Goal: Information Seeking & Learning: Learn about a topic

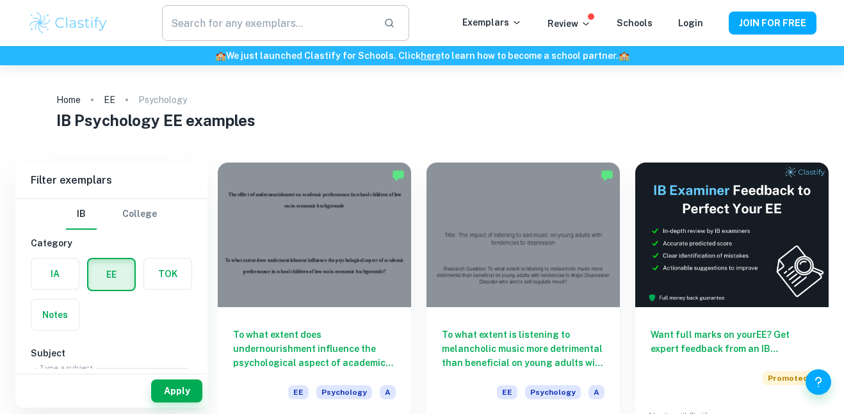
click at [272, 20] on input "text" at bounding box center [267, 23] width 211 height 36
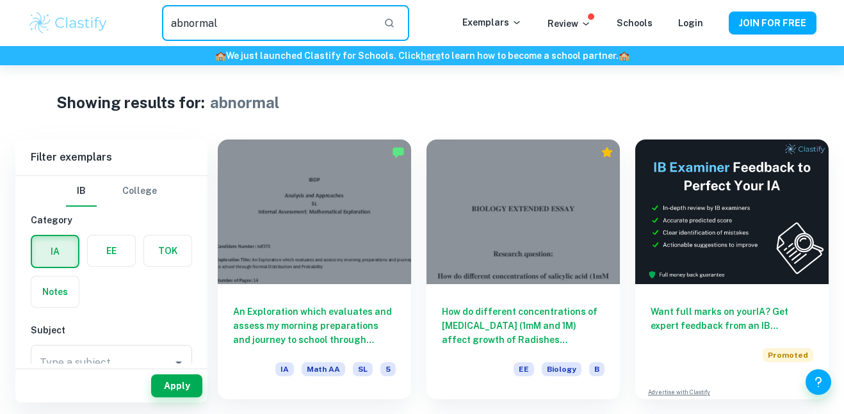
click at [303, 29] on input "abnormal" at bounding box center [267, 23] width 211 height 36
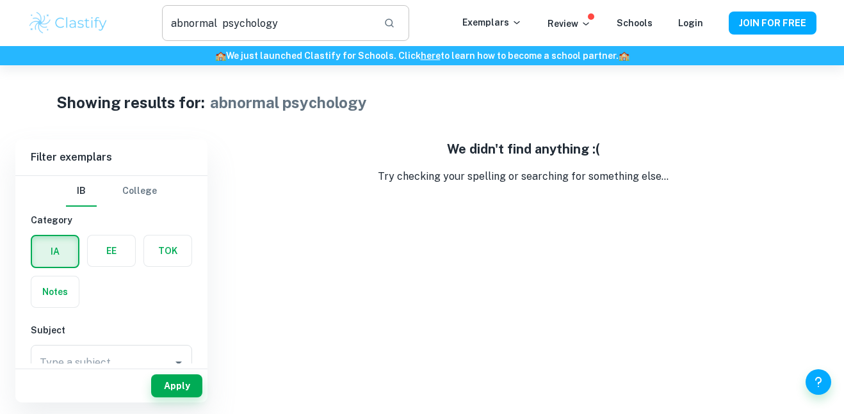
click at [220, 35] on input "abnormal psychology" at bounding box center [267, 23] width 211 height 36
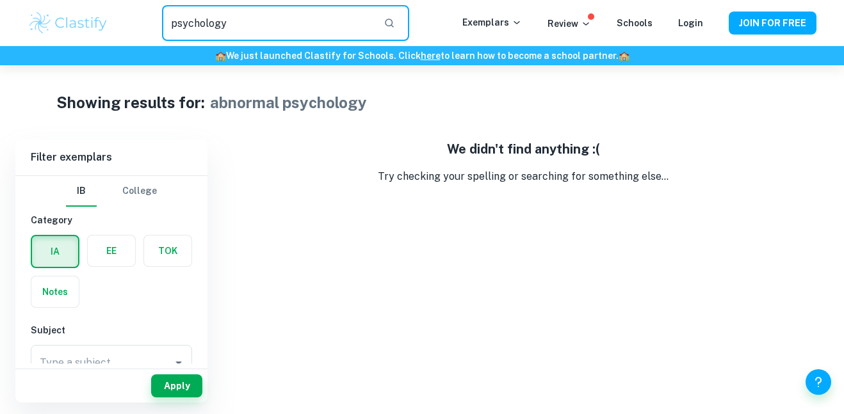
type input "psychology"
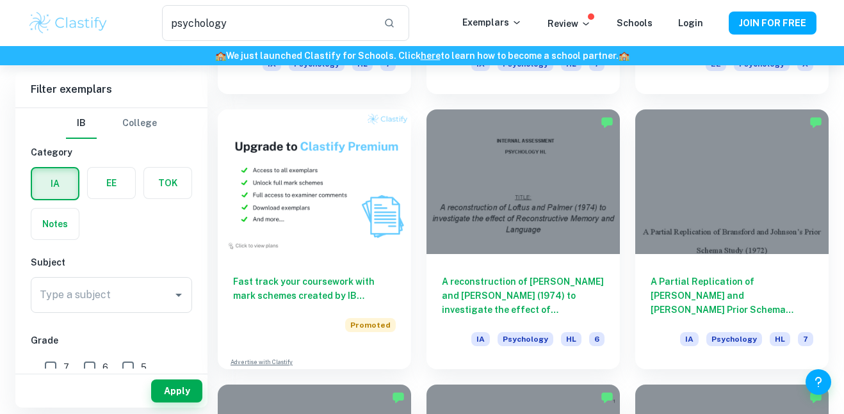
scroll to position [584, 0]
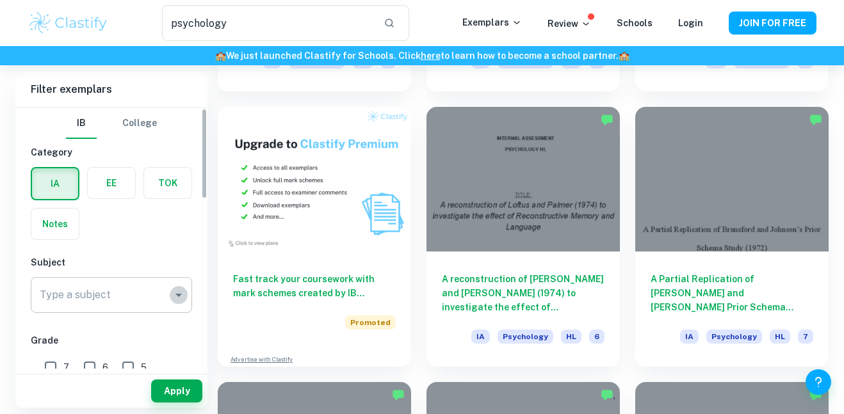
click at [177, 295] on icon "Open" at bounding box center [178, 295] width 6 height 3
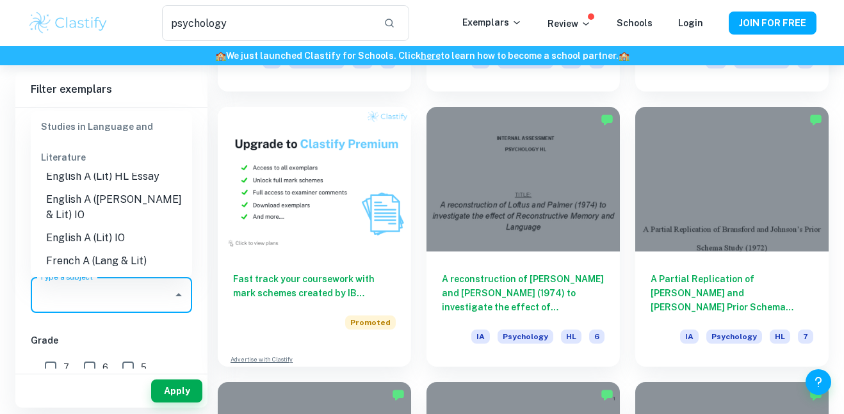
scroll to position [237, 0]
click at [99, 134] on div "Studies in Language and Literature" at bounding box center [111, 141] width 161 height 61
click at [99, 133] on div "Studies in Language and Literature" at bounding box center [111, 141] width 161 height 61
click at [93, 128] on div "Studies in Language and Literature" at bounding box center [111, 141] width 161 height 61
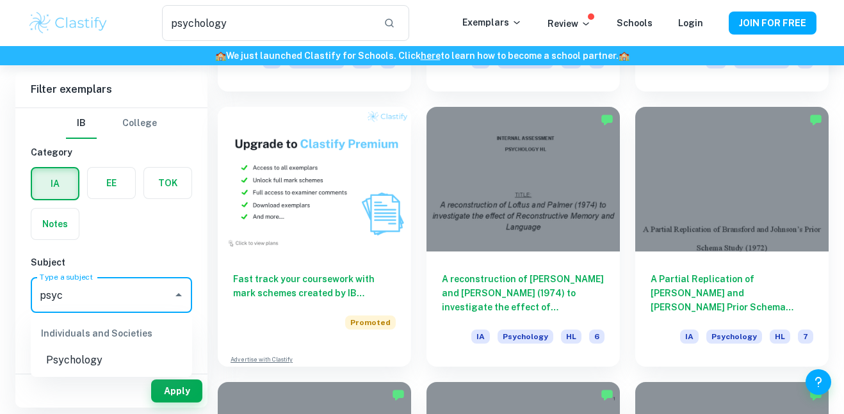
click at [99, 368] on li "Psychology" at bounding box center [111, 360] width 161 height 23
type input "Psychology"
click at [313, 20] on input "psychology" at bounding box center [267, 23] width 211 height 36
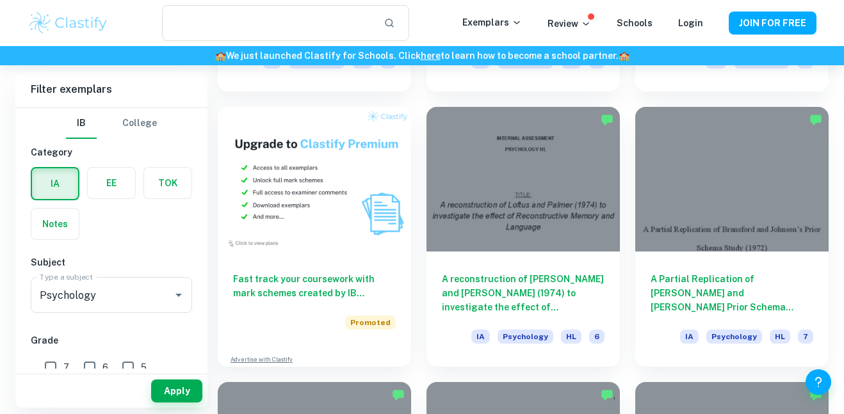
click at [166, 403] on div "Apply" at bounding box center [111, 391] width 192 height 33
click at [175, 396] on button "Apply" at bounding box center [176, 391] width 51 height 23
type input "psychology"
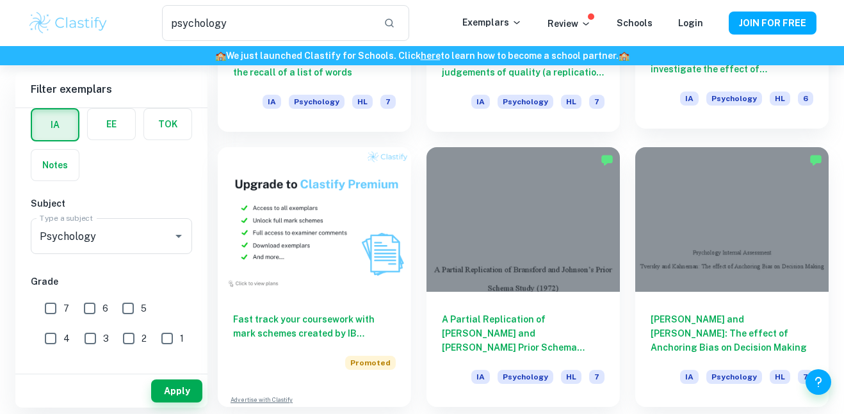
scroll to position [544, 0]
click at [127, 130] on label "button" at bounding box center [111, 124] width 47 height 31
click at [0, 0] on input "radio" at bounding box center [0, 0] width 0 height 0
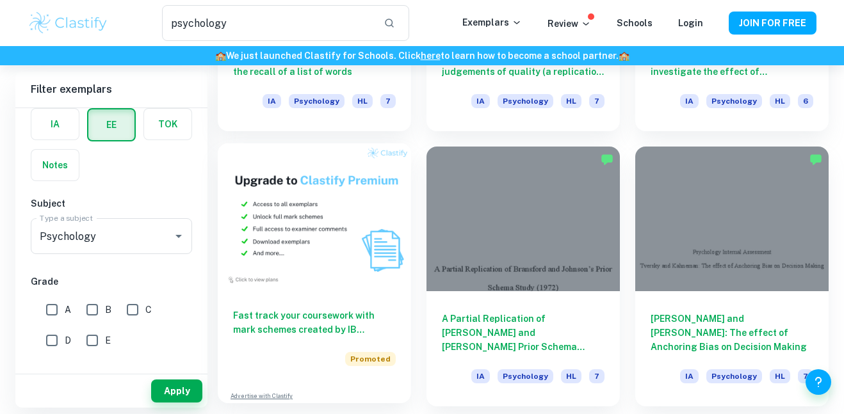
scroll to position [1559, 0]
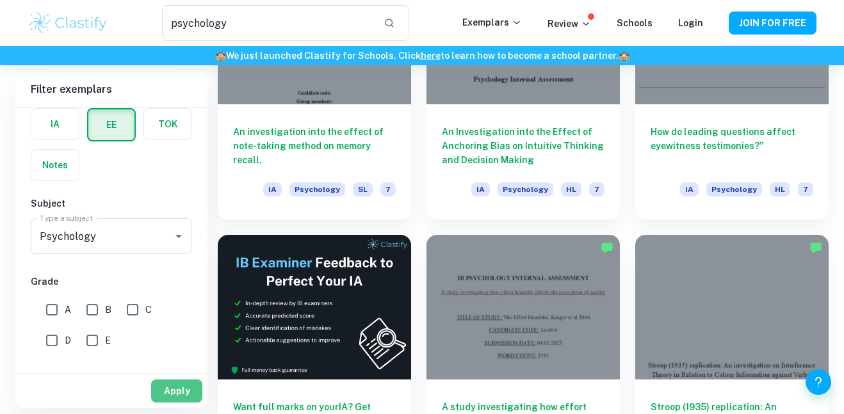
click at [175, 393] on button "Apply" at bounding box center [176, 391] width 51 height 23
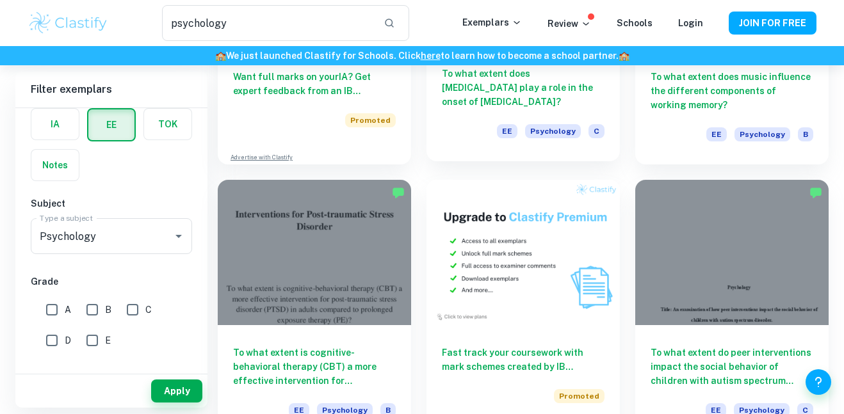
scroll to position [1890, 0]
click at [355, 16] on input "psychology" at bounding box center [267, 23] width 211 height 36
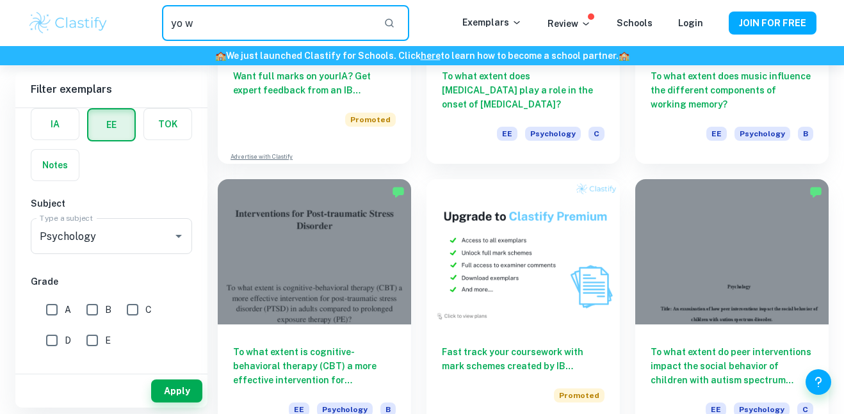
type input "yo"
click at [373, 7] on input "to whatt extent does socio economic" at bounding box center [267, 23] width 211 height 36
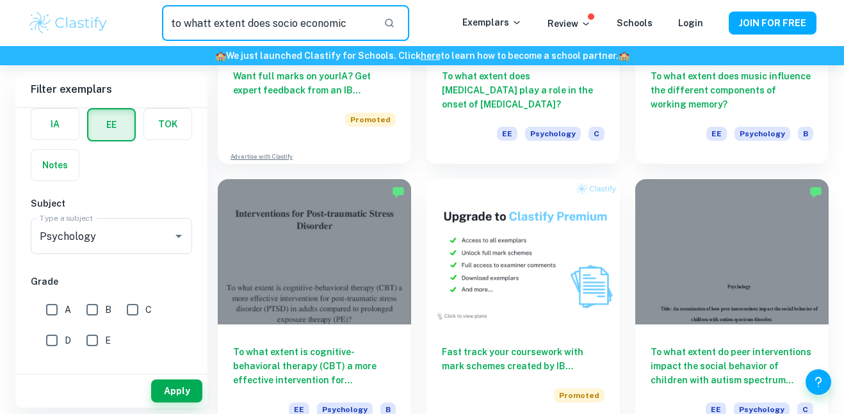
click at [308, 33] on input "to whatt extent does socio economic" at bounding box center [267, 23] width 211 height 36
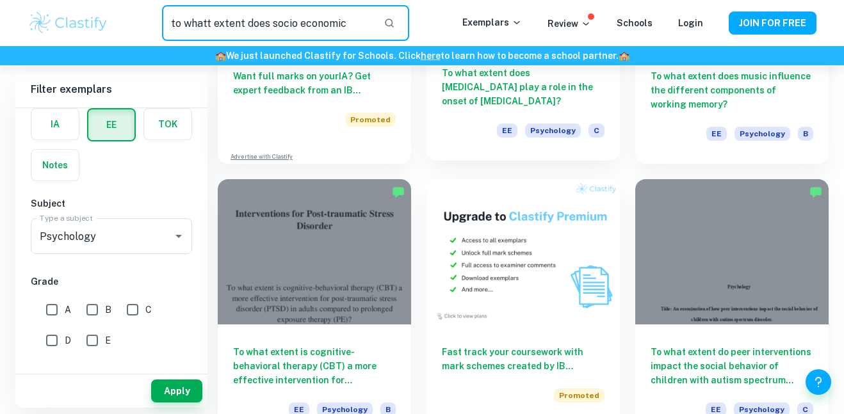
paste input "extent does socio economic"
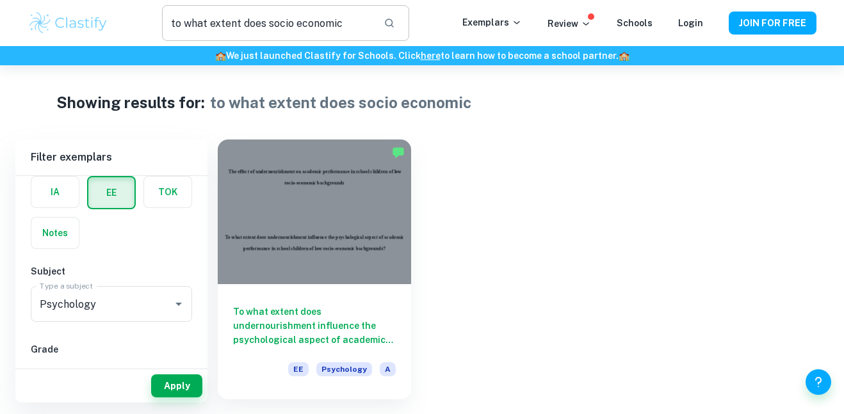
click at [334, 16] on input "to what extent does socio economic" at bounding box center [267, 23] width 211 height 36
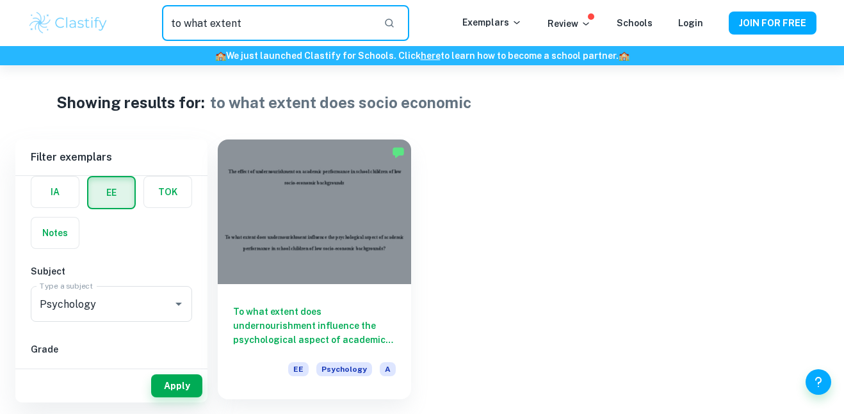
type input "to what"
type input "major depress"
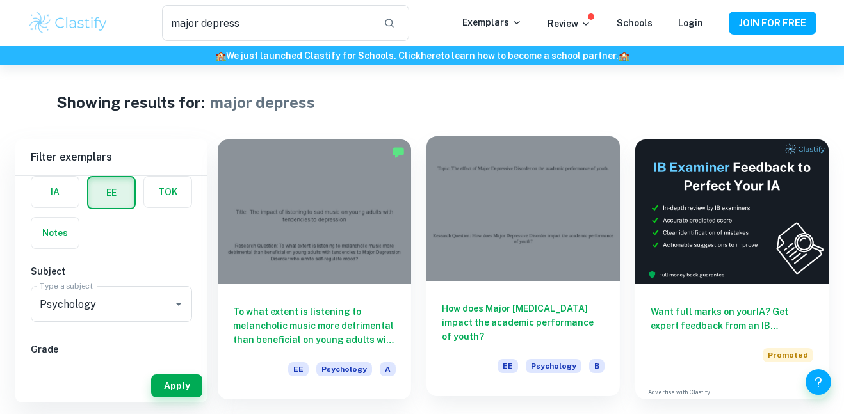
click at [487, 239] on div at bounding box center [522, 208] width 193 height 145
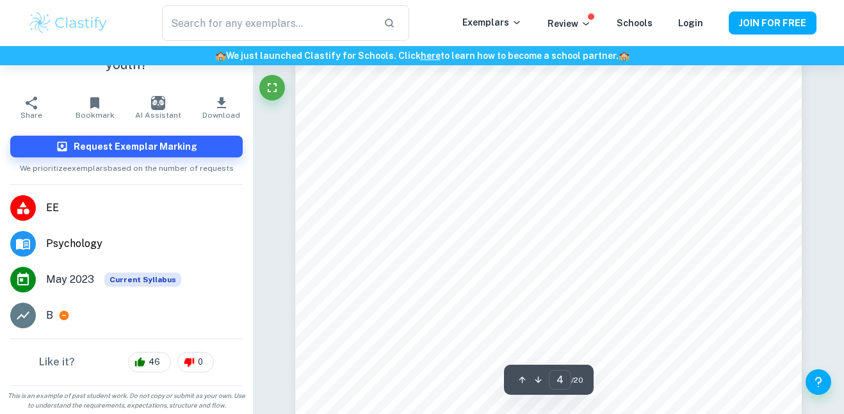
scroll to position [2643, 0]
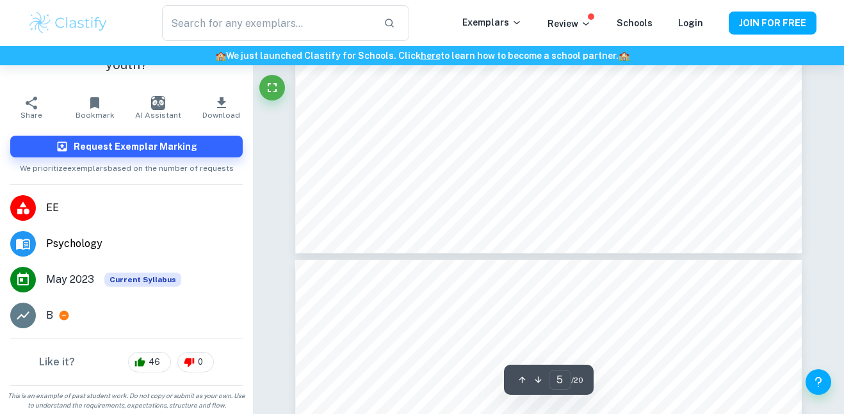
type input "6"
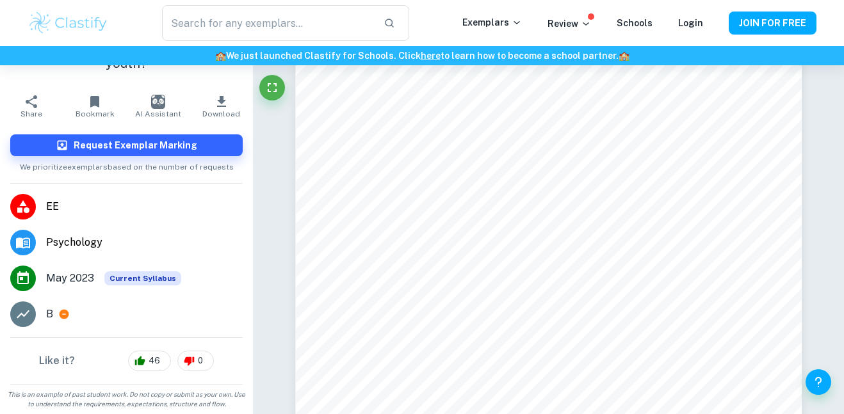
scroll to position [0, 0]
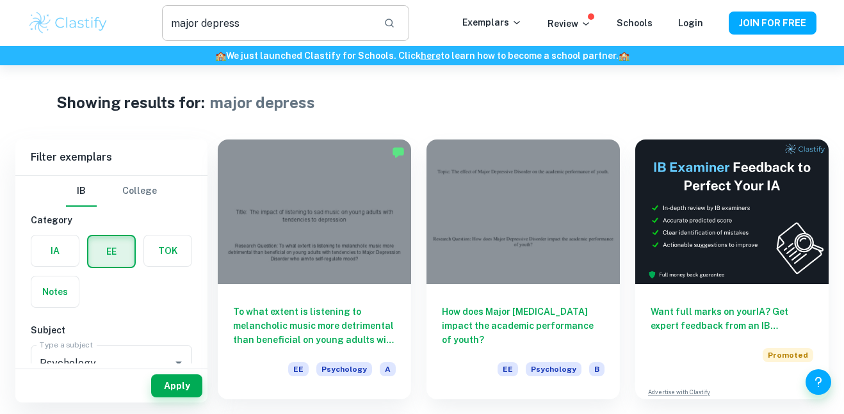
click at [339, 12] on input "major depress" at bounding box center [267, 23] width 211 height 36
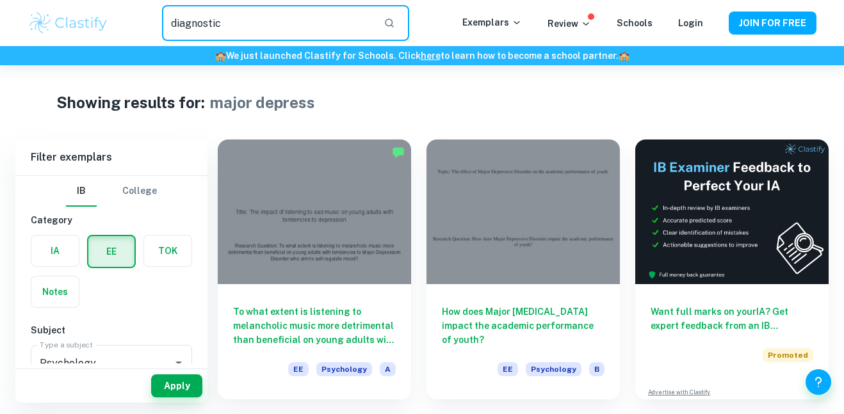
type input "diagnostic"
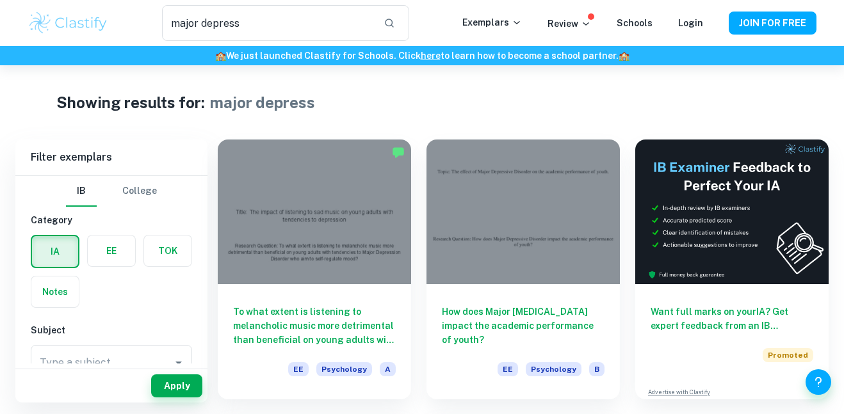
click at [654, 6] on div "major depress ​ Exemplars Review Schools Login JOIN FOR FREE" at bounding box center [422, 23] width 820 height 36
click at [646, 22] on link "Schools" at bounding box center [635, 23] width 36 height 10
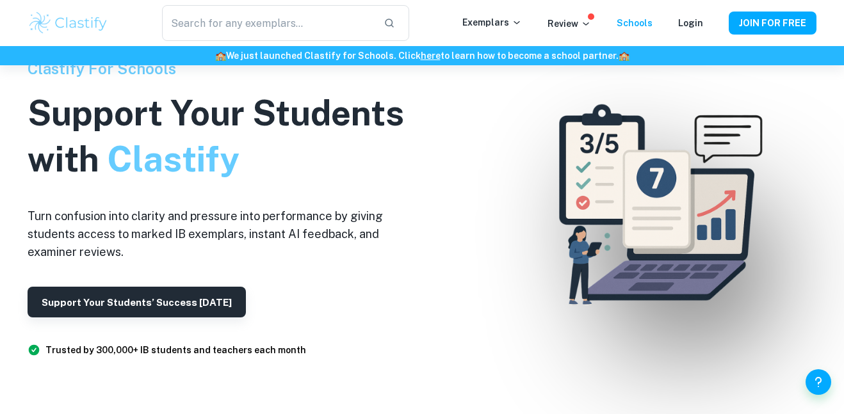
scroll to position [37, 0]
click at [578, 20] on p "Review" at bounding box center [570, 24] width 44 height 14
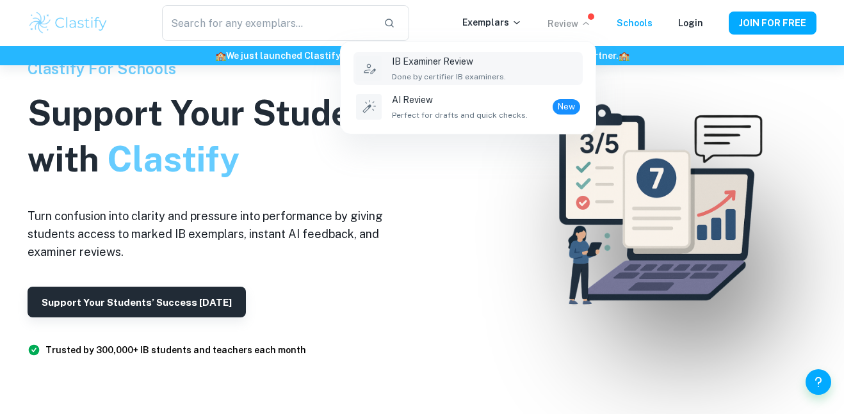
click at [471, 71] on span "Done by certifier IB examiners." at bounding box center [449, 77] width 114 height 12
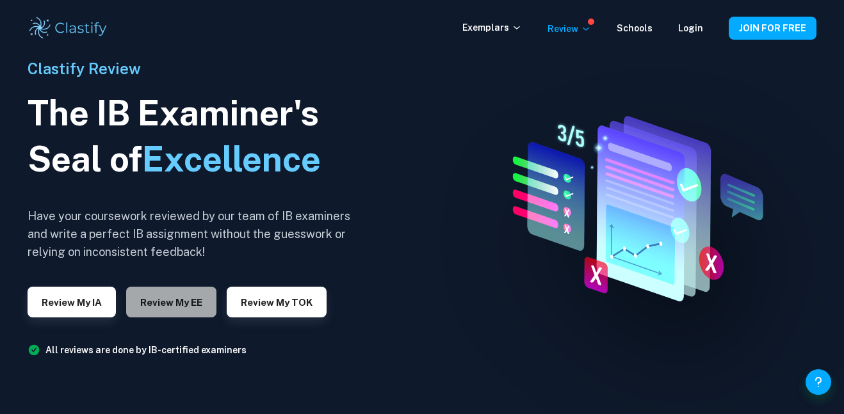
click at [184, 314] on button "Review my EE" at bounding box center [171, 302] width 90 height 31
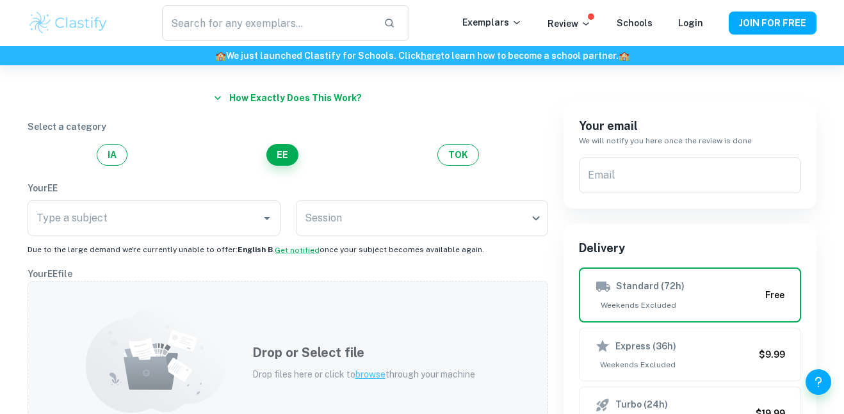
scroll to position [76, 0]
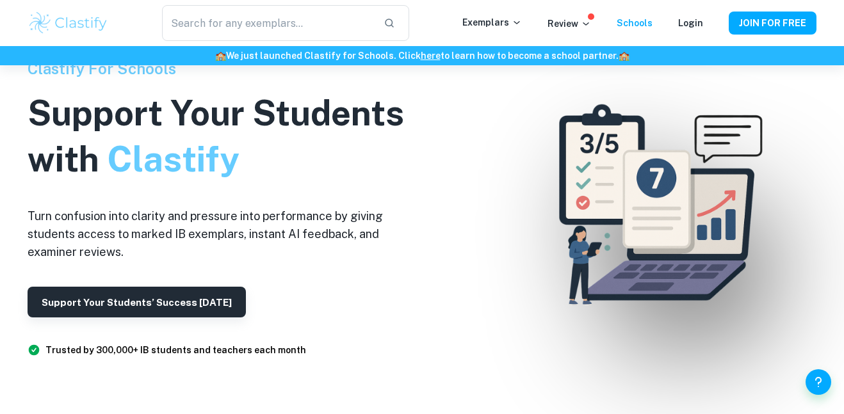
click at [131, 109] on h1 "Support Your Students with Clastify" at bounding box center [226, 136] width 397 height 92
type input "major depress"
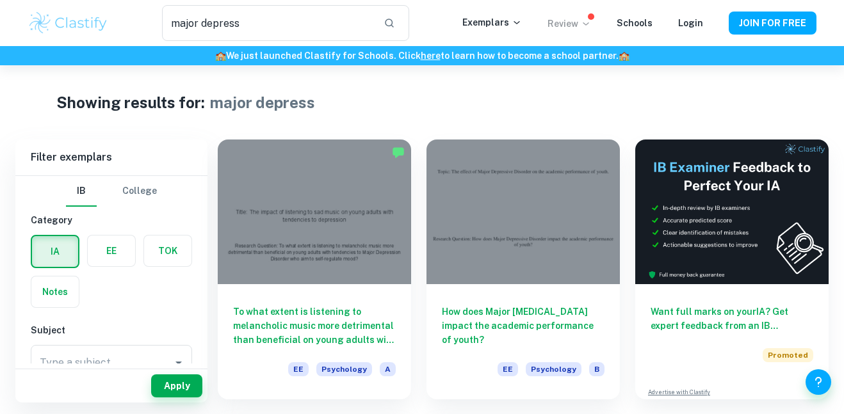
click at [587, 26] on icon at bounding box center [586, 24] width 10 height 10
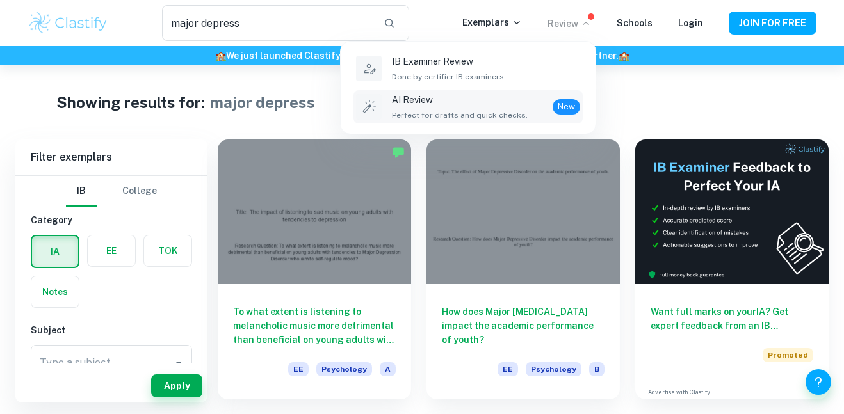
click at [475, 112] on span "Perfect for drafts and quick checks." at bounding box center [460, 116] width 136 height 12
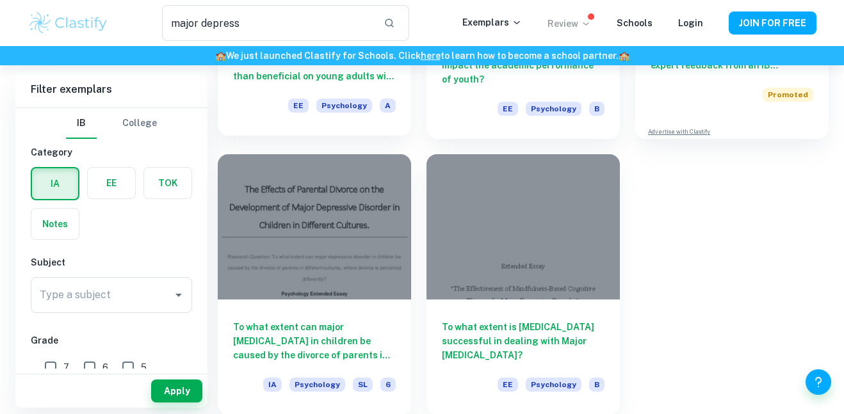
scroll to position [261, 0]
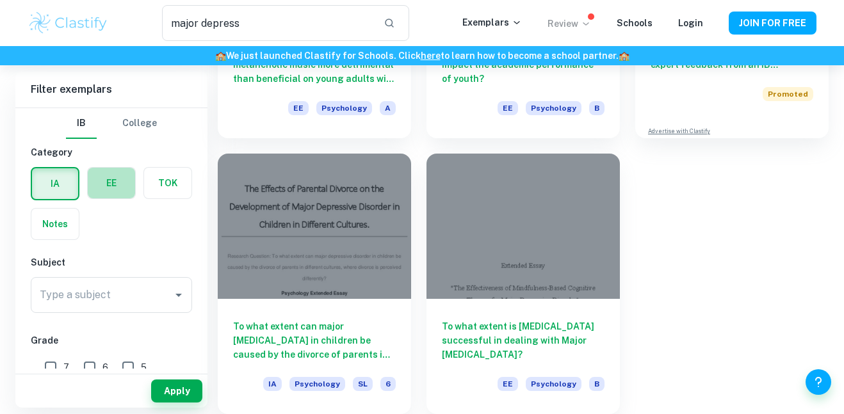
click at [124, 190] on label "button" at bounding box center [111, 183] width 47 height 31
click at [0, 0] on input "radio" at bounding box center [0, 0] width 0 height 0
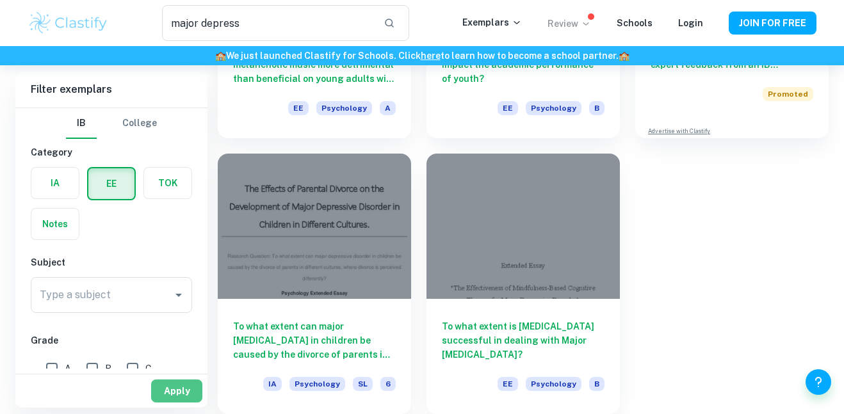
click at [165, 396] on button "Apply" at bounding box center [176, 391] width 51 height 23
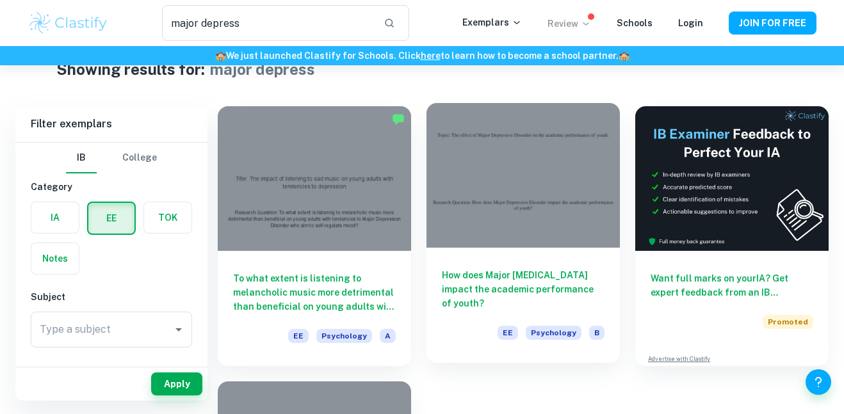
scroll to position [31, 0]
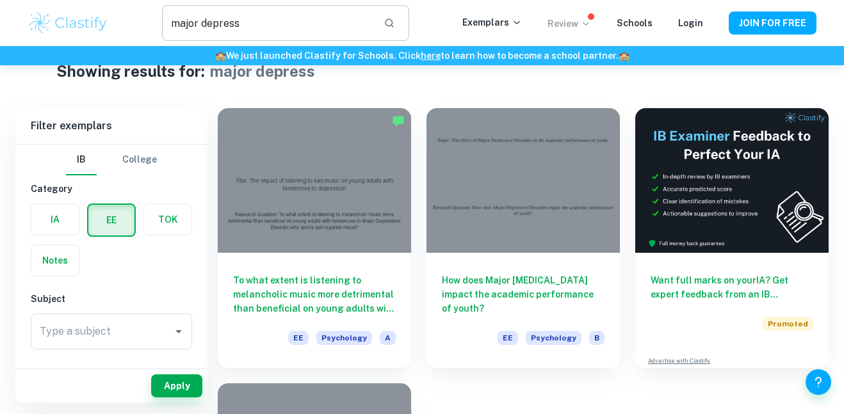
click at [223, 33] on input "major depress" at bounding box center [267, 23] width 211 height 36
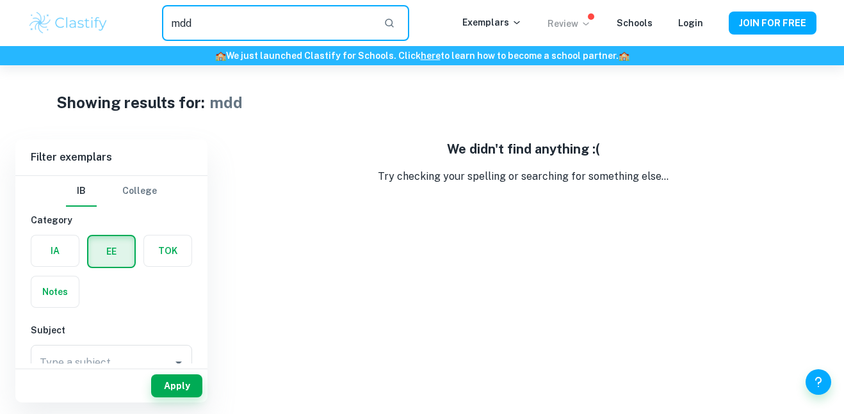
click at [291, 26] on input "mdd" at bounding box center [267, 23] width 211 height 36
type input "m"
type input "disorder"
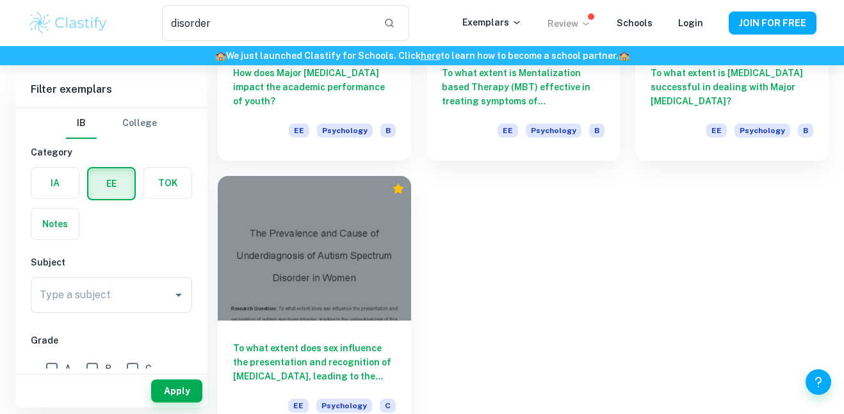
scroll to position [1067, 0]
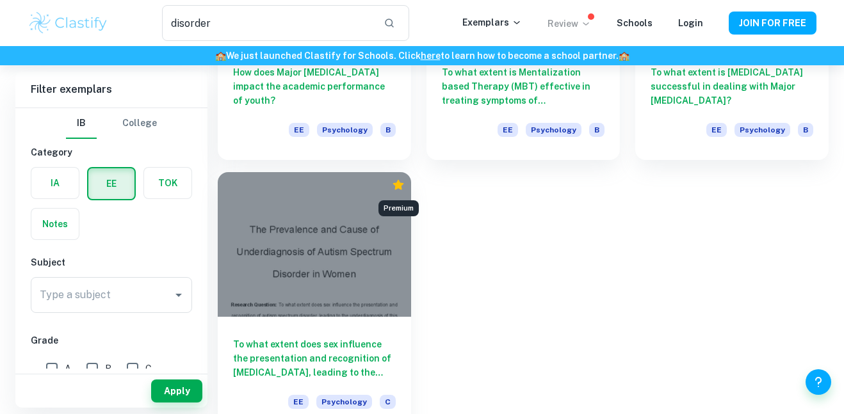
click at [394, 186] on icon "Premium" at bounding box center [398, 185] width 13 height 13
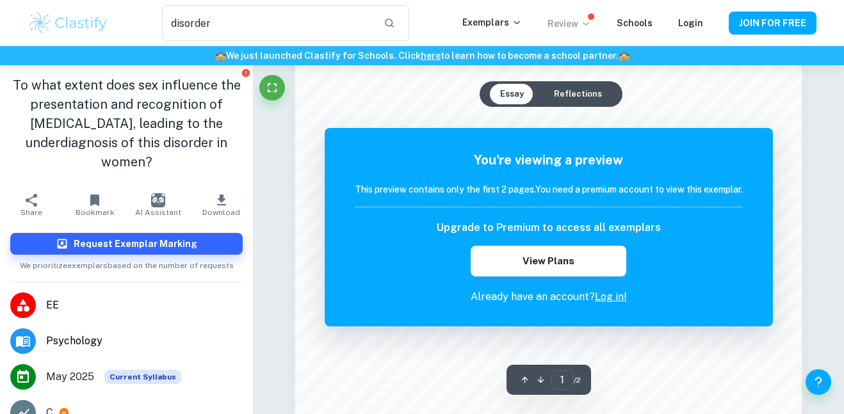
scroll to position [1189, 0]
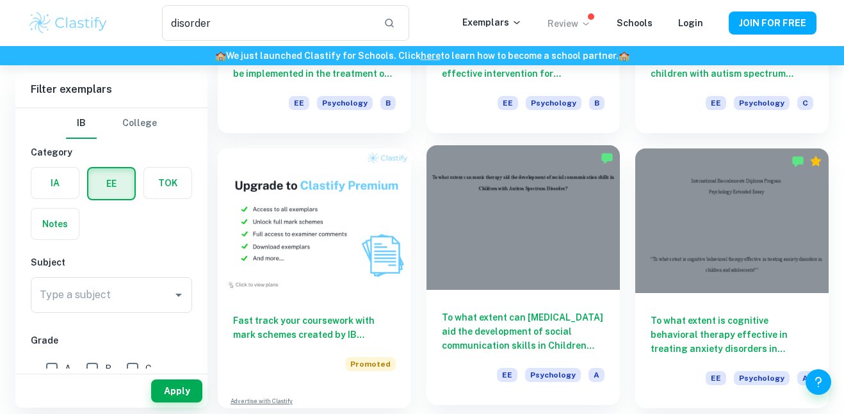
scroll to position [544, 0]
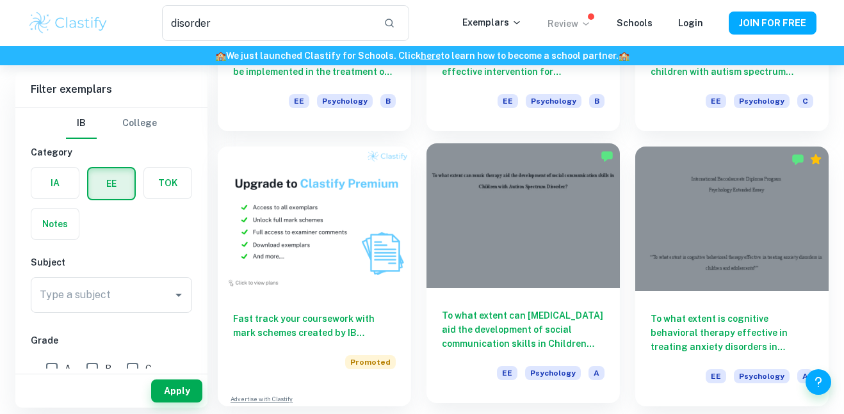
click at [518, 211] on div at bounding box center [522, 215] width 193 height 145
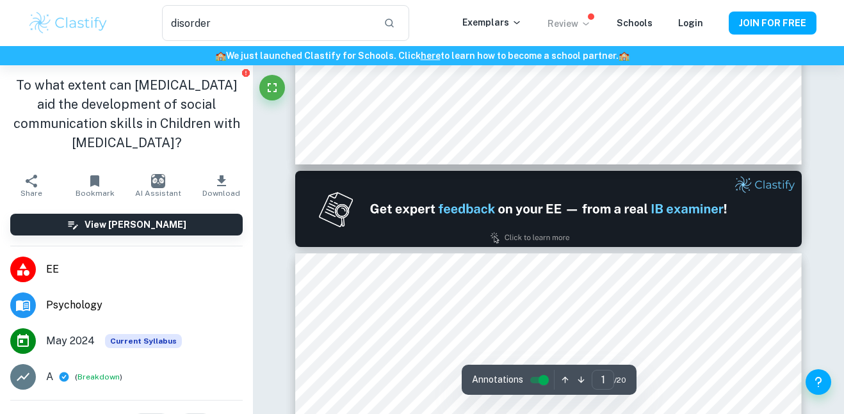
scroll to position [629, 0]
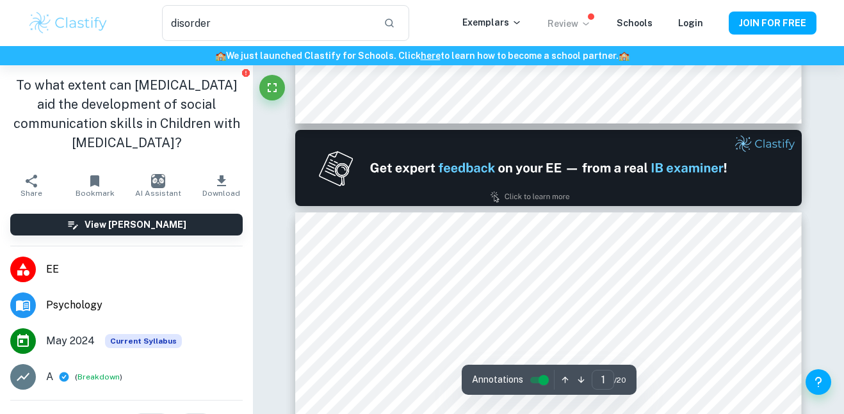
type input "2"
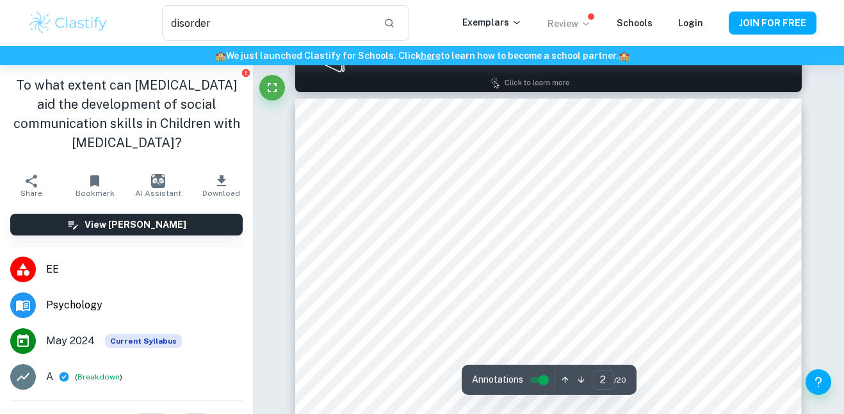
scroll to position [775, 0]
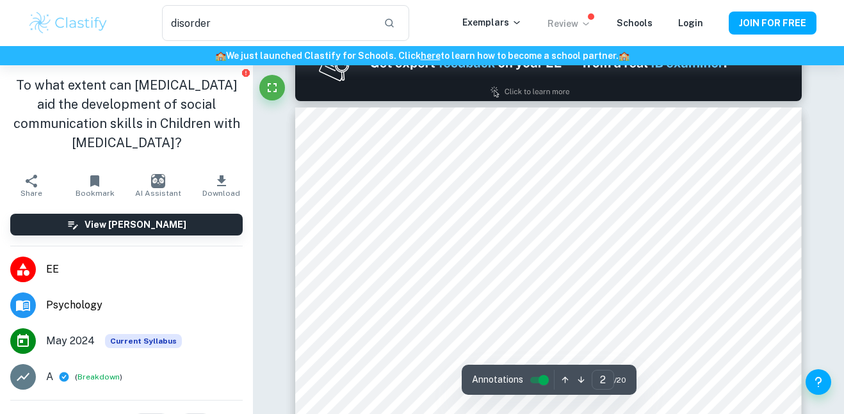
click at [536, 94] on img at bounding box center [548, 63] width 507 height 76
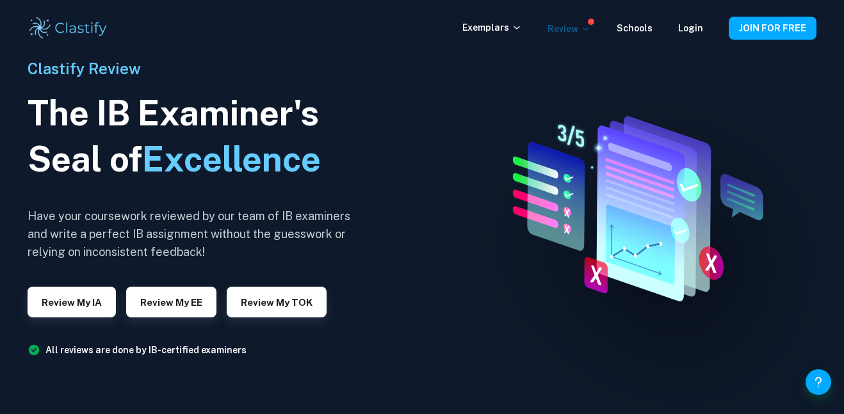
scroll to position [65, 0]
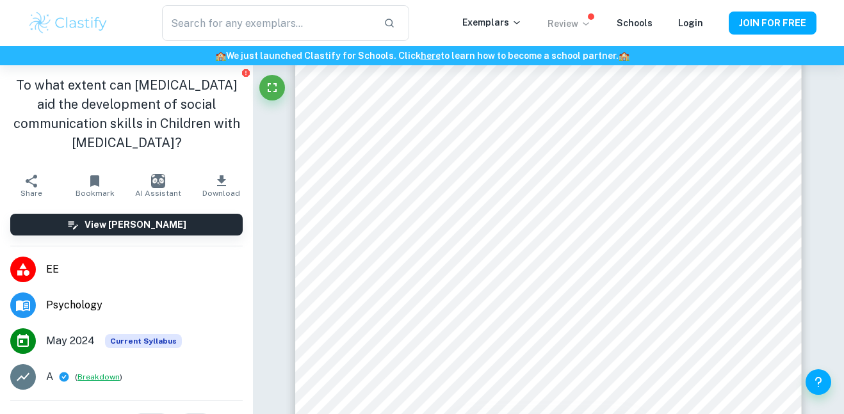
click at [83, 373] on button "Breakdown" at bounding box center [98, 377] width 42 height 12
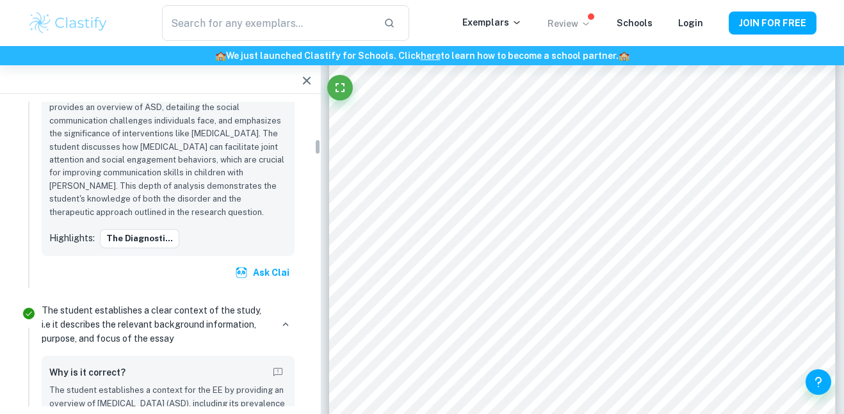
scroll to position [703, 0]
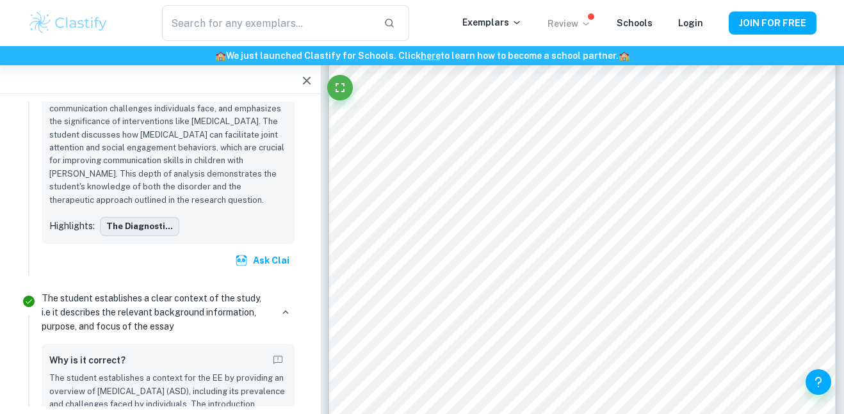
click at [140, 223] on button "The Diagnosti..." at bounding box center [139, 226] width 79 height 19
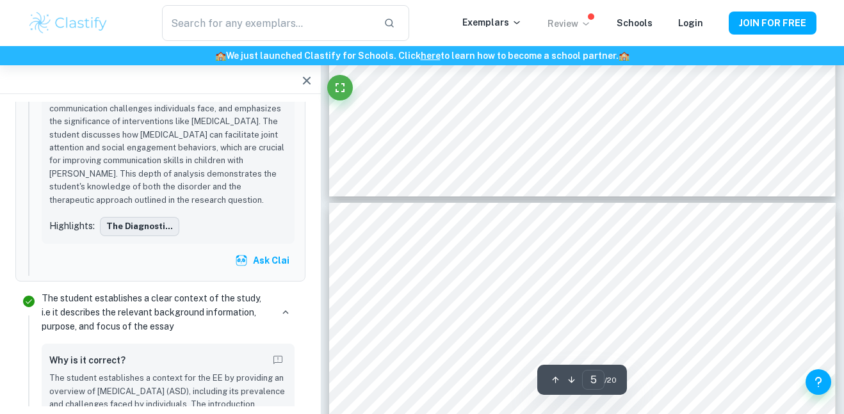
type input "4"
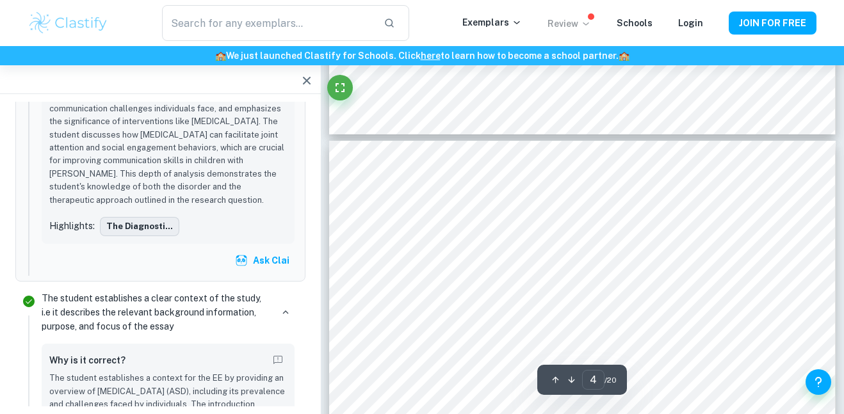
scroll to position [2263, 0]
